Goal: Task Accomplishment & Management: Manage account settings

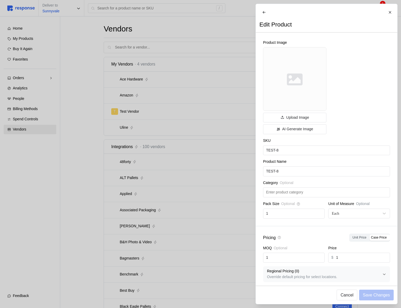
click at [200, 157] on div at bounding box center [200, 154] width 401 height 308
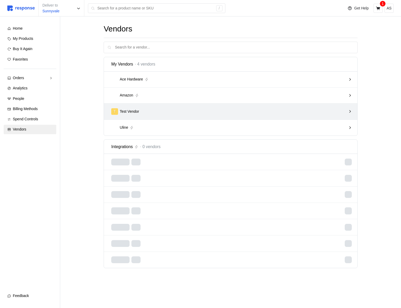
click at [235, 111] on div "T Test Vendor" at bounding box center [228, 111] width 235 height 7
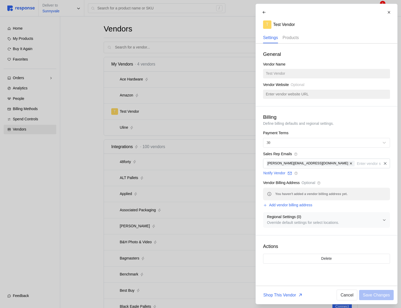
click at [297, 37] on p "Products" at bounding box center [291, 37] width 16 height 7
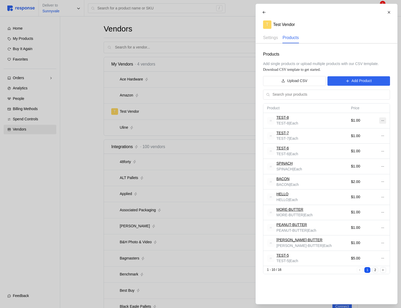
click at [383, 123] on button at bounding box center [382, 120] width 7 height 6
click at [370, 130] on p "Edit" at bounding box center [366, 132] width 34 height 6
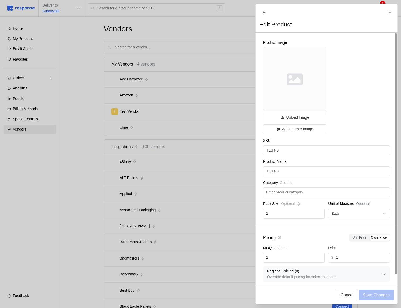
click at [216, 136] on div at bounding box center [200, 154] width 401 height 308
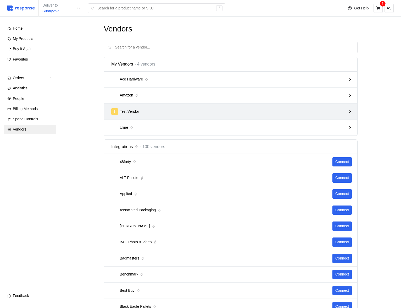
click at [298, 106] on div "T Test Vendor" at bounding box center [231, 112] width 254 height 16
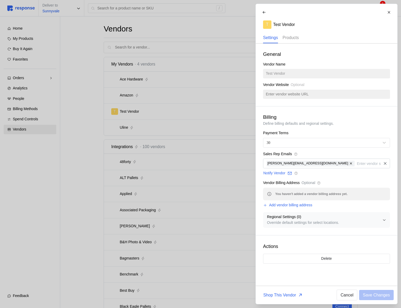
click at [289, 40] on div "Products" at bounding box center [291, 37] width 16 height 11
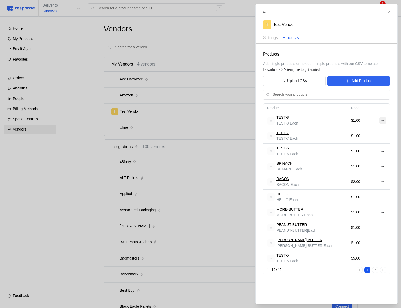
click at [384, 119] on icon at bounding box center [383, 121] width 4 height 4
click at [364, 130] on p "Edit" at bounding box center [366, 132] width 34 height 6
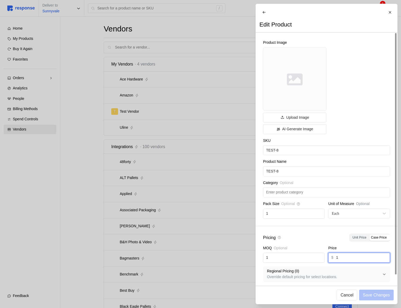
click at [349, 262] on input "1" at bounding box center [361, 257] width 51 height 9
type input "8"
click at [382, 296] on p "Save Changes" at bounding box center [376, 295] width 27 height 7
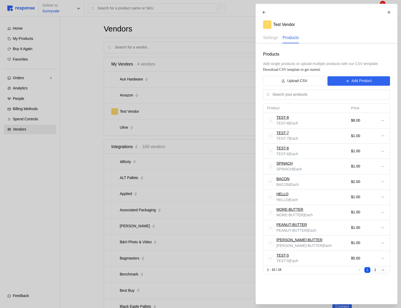
click at [118, 173] on div at bounding box center [200, 154] width 401 height 308
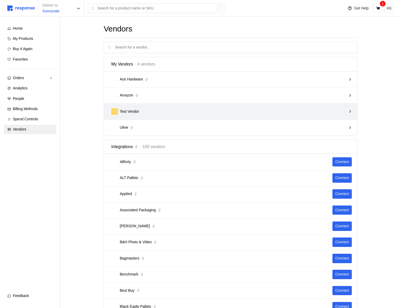
click at [146, 116] on div "T Test Vendor" at bounding box center [229, 111] width 239 height 10
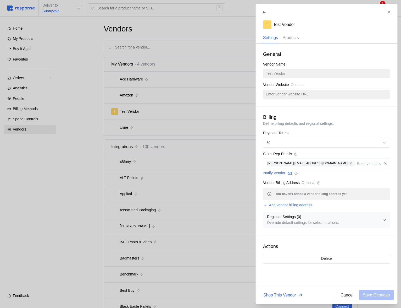
click at [294, 38] on p "Products" at bounding box center [291, 37] width 16 height 7
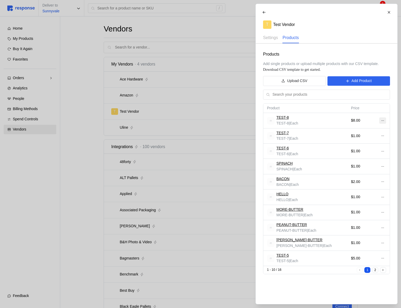
click at [383, 121] on icon at bounding box center [383, 121] width 4 height 4
click at [245, 230] on div at bounding box center [200, 154] width 401 height 308
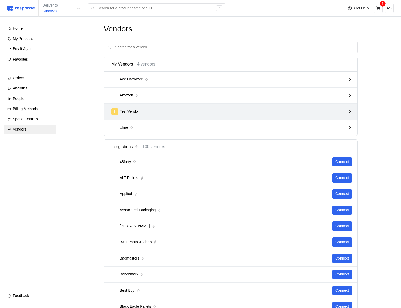
click at [172, 116] on div "T Test Vendor" at bounding box center [229, 111] width 239 height 10
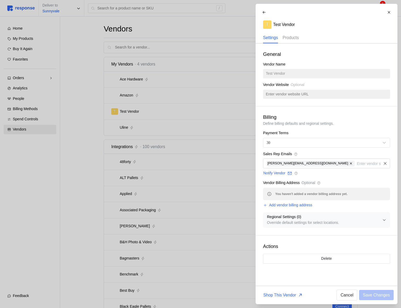
click at [294, 40] on p "Products" at bounding box center [291, 37] width 16 height 7
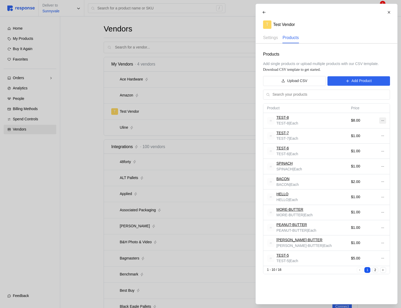
click at [384, 118] on button at bounding box center [382, 120] width 7 height 6
click at [153, 142] on div at bounding box center [200, 154] width 401 height 308
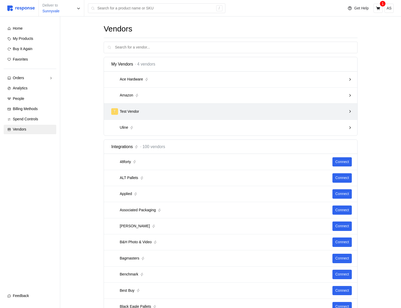
click at [156, 107] on div "T Test Vendor" at bounding box center [229, 111] width 239 height 10
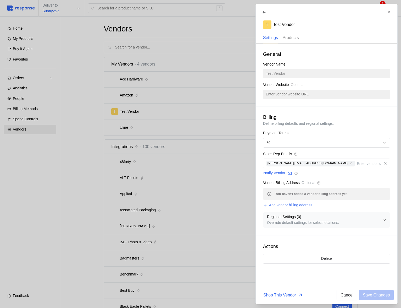
click at [298, 35] on p "Products" at bounding box center [291, 37] width 16 height 7
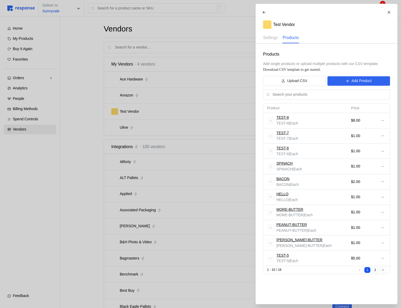
click at [53, 9] on div at bounding box center [200, 154] width 401 height 308
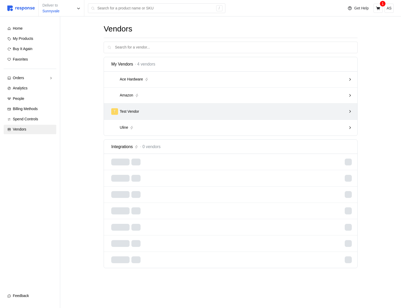
click at [227, 113] on div "T Test Vendor" at bounding box center [228, 111] width 235 height 7
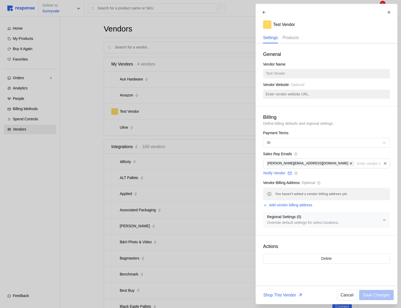
click at [289, 36] on p "Products" at bounding box center [291, 37] width 16 height 7
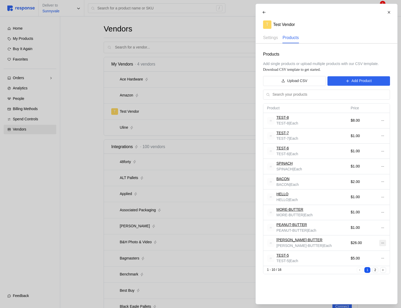
click at [382, 245] on button at bounding box center [382, 243] width 7 height 6
click at [365, 251] on button "Edit" at bounding box center [363, 253] width 42 height 9
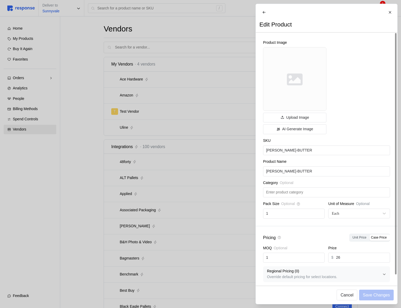
scroll to position [7, 0]
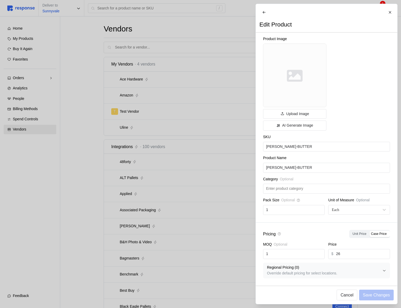
click at [223, 173] on div at bounding box center [200, 154] width 401 height 308
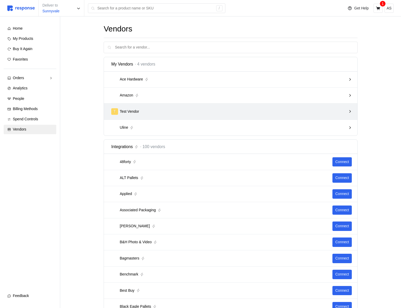
click at [269, 107] on div "T Test Vendor" at bounding box center [229, 111] width 239 height 10
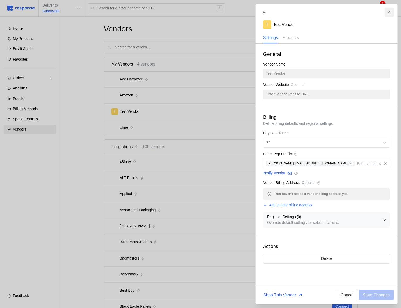
click at [391, 14] on button at bounding box center [389, 12] width 9 height 9
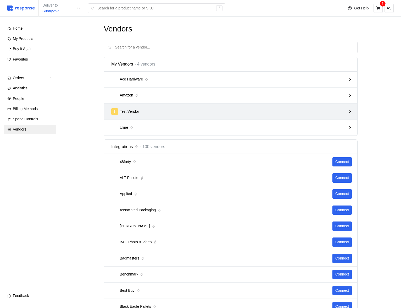
click at [208, 113] on div "T Test Vendor" at bounding box center [228, 111] width 235 height 7
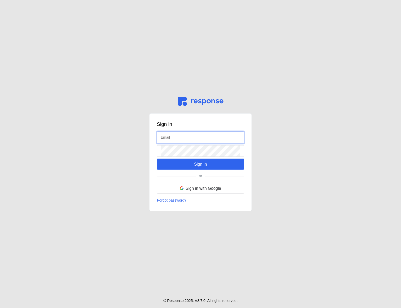
click at [215, 135] on input "text" at bounding box center [201, 137] width 80 height 11
type input "[EMAIL_ADDRESS][DOMAIN_NAME]"
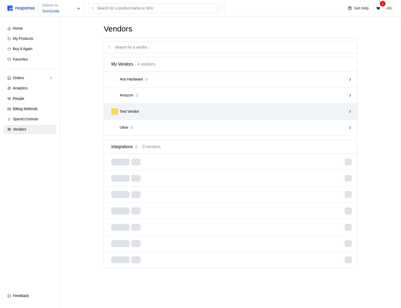
click at [172, 115] on div "T Test Vendor" at bounding box center [229, 111] width 239 height 10
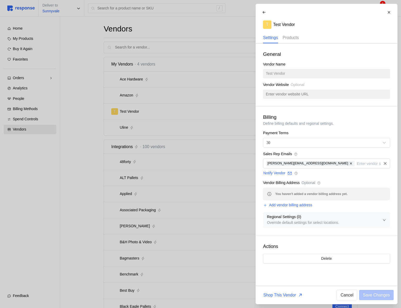
click at [290, 38] on p "Products" at bounding box center [291, 37] width 16 height 7
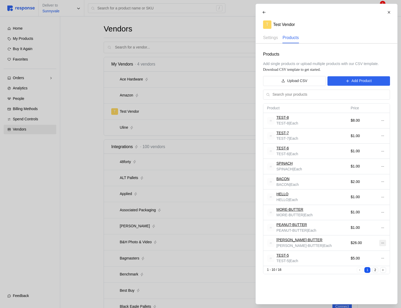
click at [382, 242] on icon at bounding box center [383, 243] width 4 height 4
click at [361, 251] on button "Edit" at bounding box center [363, 253] width 42 height 9
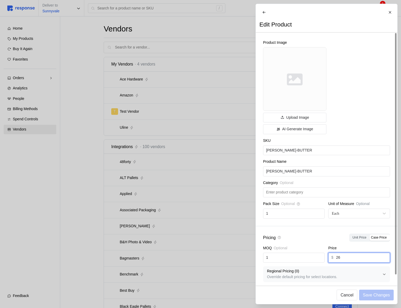
click at [349, 260] on input "26" at bounding box center [361, 257] width 51 height 9
type input "24"
click at [371, 295] on p "Save Changes" at bounding box center [376, 295] width 27 height 7
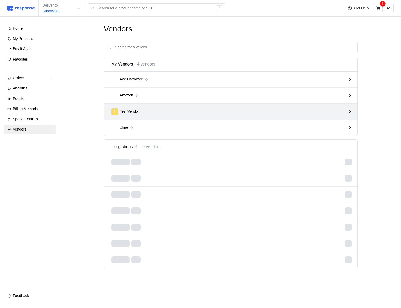
click at [200, 113] on div "T Test Vendor" at bounding box center [228, 111] width 235 height 7
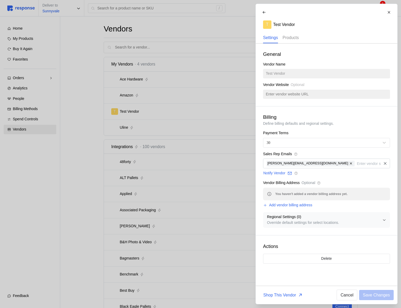
click at [299, 37] on p "Products" at bounding box center [291, 37] width 16 height 7
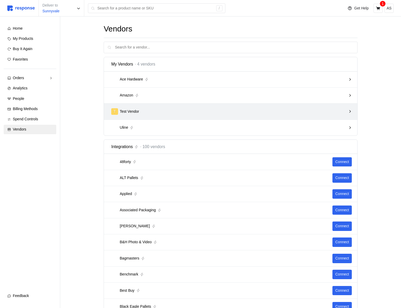
click at [274, 112] on div "T Test Vendor" at bounding box center [228, 111] width 235 height 7
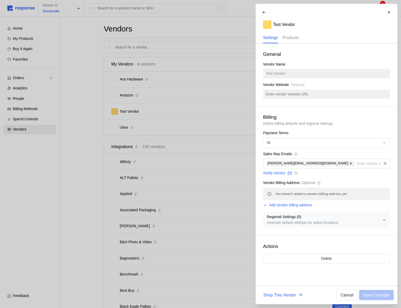
click at [295, 38] on p "Products" at bounding box center [291, 37] width 16 height 7
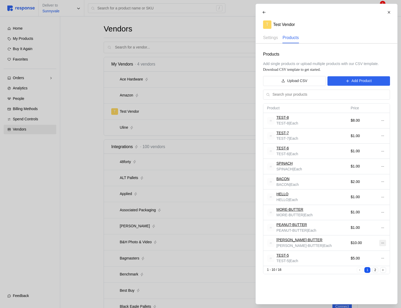
click at [383, 242] on icon at bounding box center [383, 243] width 4 height 4
click at [366, 251] on button "Edit" at bounding box center [363, 253] width 42 height 9
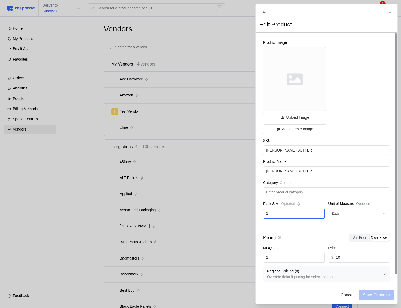
scroll to position [7, 0]
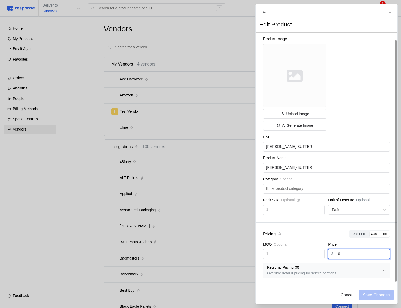
click at [346, 253] on input "10" at bounding box center [361, 253] width 51 height 9
type input "1"
type input "75"
click at [369, 296] on p "Save Changes" at bounding box center [376, 295] width 27 height 7
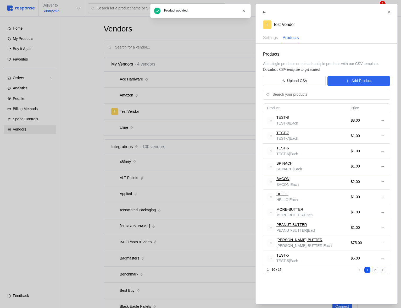
click at [89, 182] on div at bounding box center [200, 154] width 401 height 308
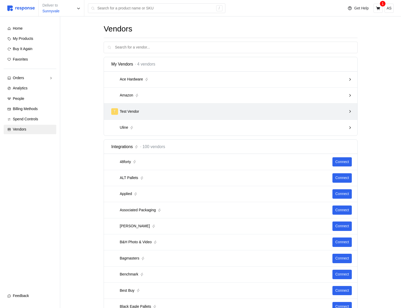
click at [248, 111] on div "T Test Vendor" at bounding box center [228, 111] width 235 height 7
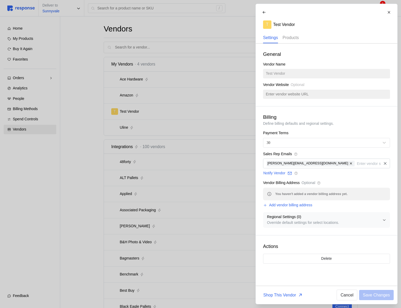
click at [296, 38] on p "Products" at bounding box center [291, 37] width 16 height 7
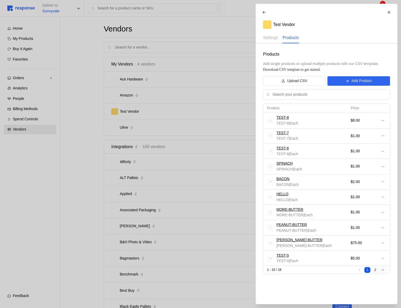
click at [182, 129] on div at bounding box center [200, 154] width 401 height 308
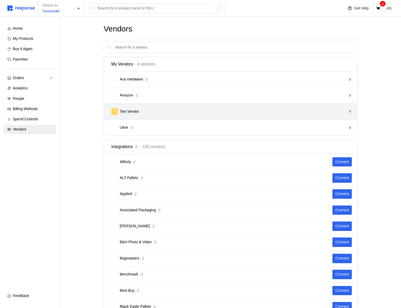
click at [186, 111] on div "T Test Vendor" at bounding box center [228, 111] width 235 height 7
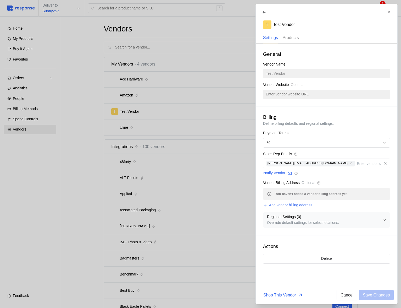
click at [294, 41] on p "Products" at bounding box center [291, 37] width 16 height 7
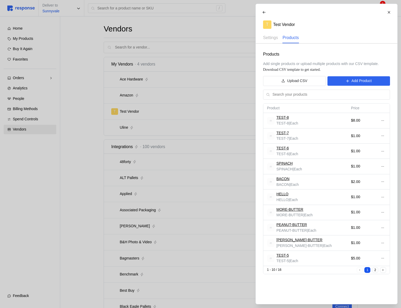
click at [64, 119] on div at bounding box center [200, 154] width 401 height 308
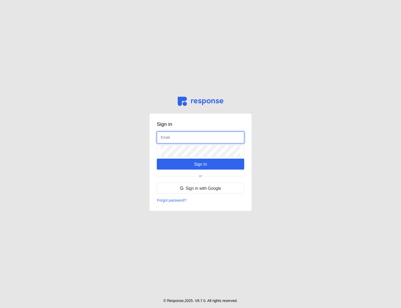
click at [180, 142] on input "text" at bounding box center [201, 137] width 80 height 11
type input "[EMAIL_ADDRESS][DOMAIN_NAME]"
